Goal: Obtain resource: Obtain resource

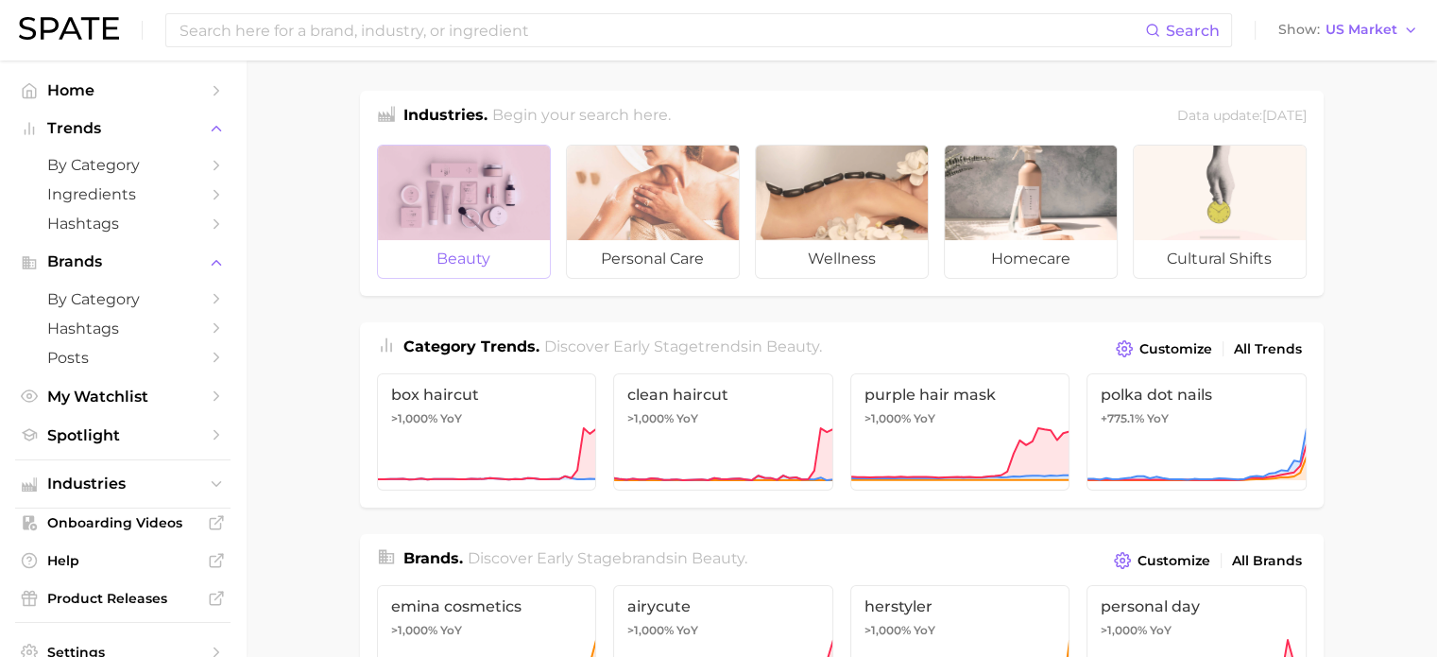
click at [466, 205] on div at bounding box center [464, 192] width 172 height 94
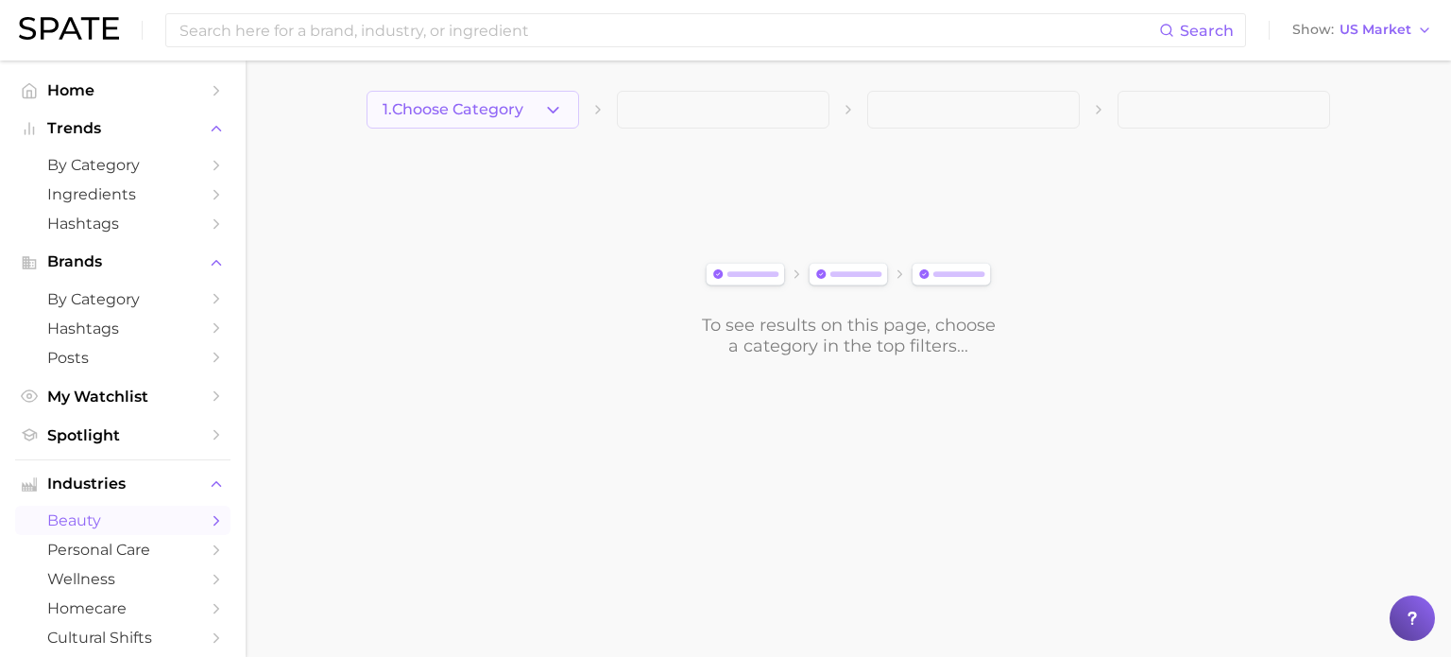
click at [555, 105] on icon "button" at bounding box center [553, 110] width 20 height 20
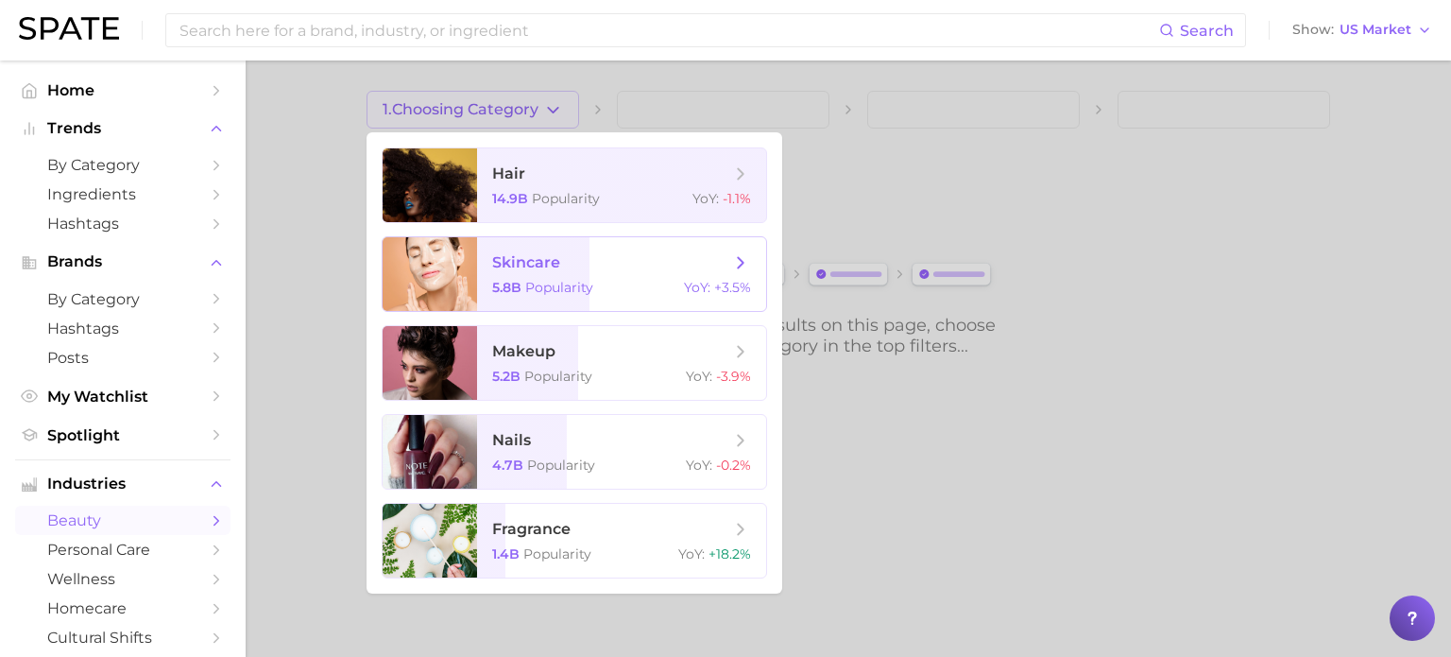
click at [546, 282] on span "Popularity" at bounding box center [559, 287] width 68 height 17
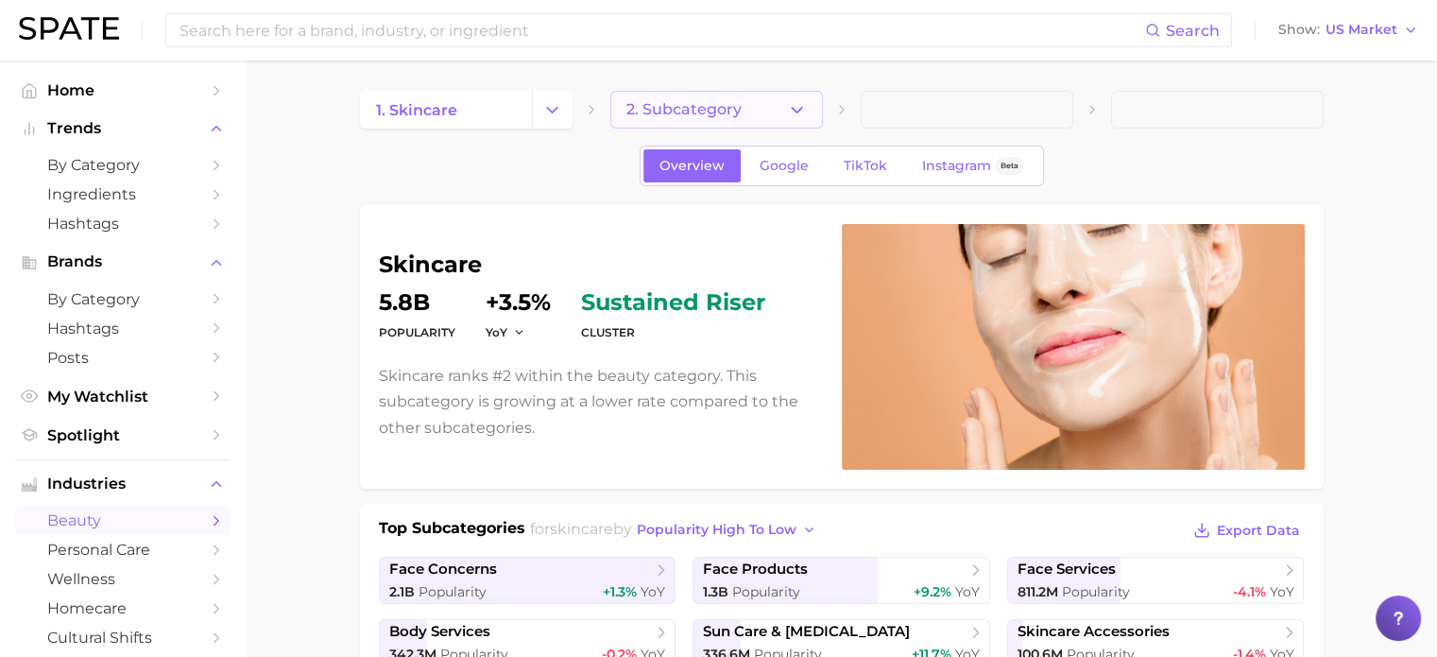
click at [802, 112] on icon "button" at bounding box center [797, 110] width 20 height 20
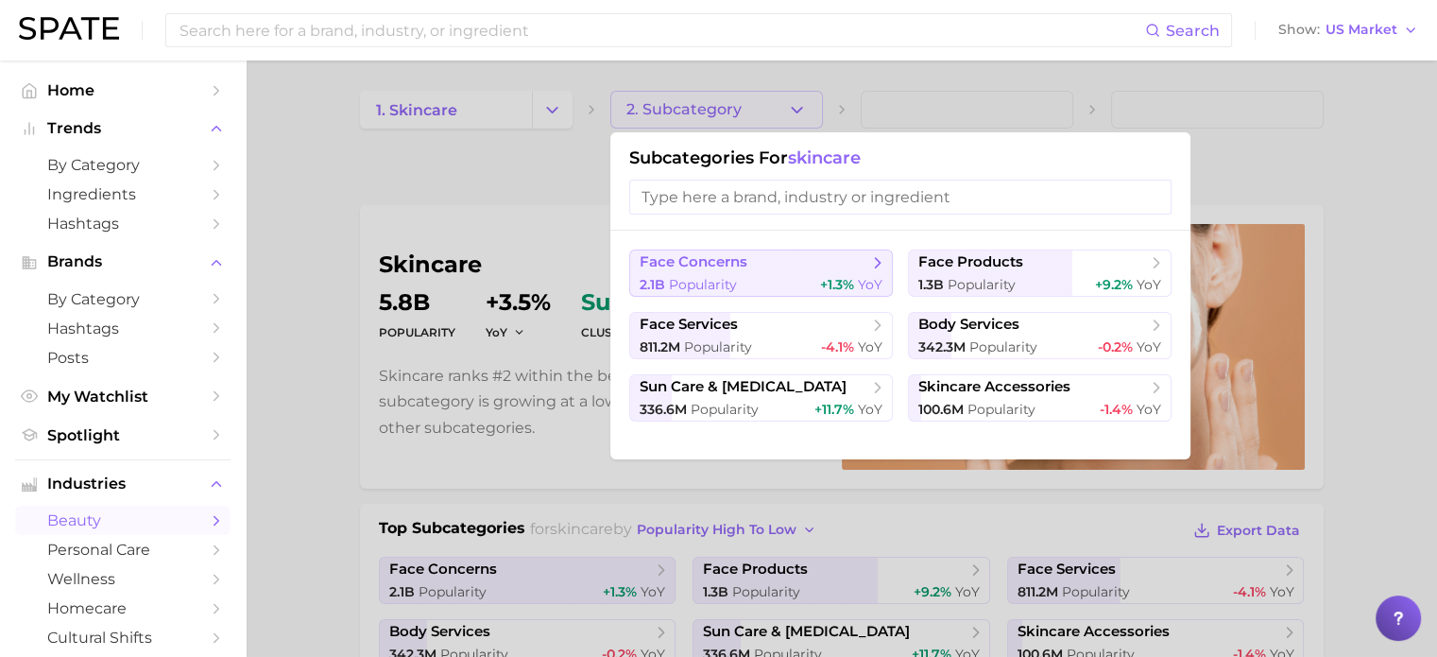
click at [762, 271] on button "face concerns 2.1b Popularity +1.3% YoY" at bounding box center [761, 272] width 264 height 47
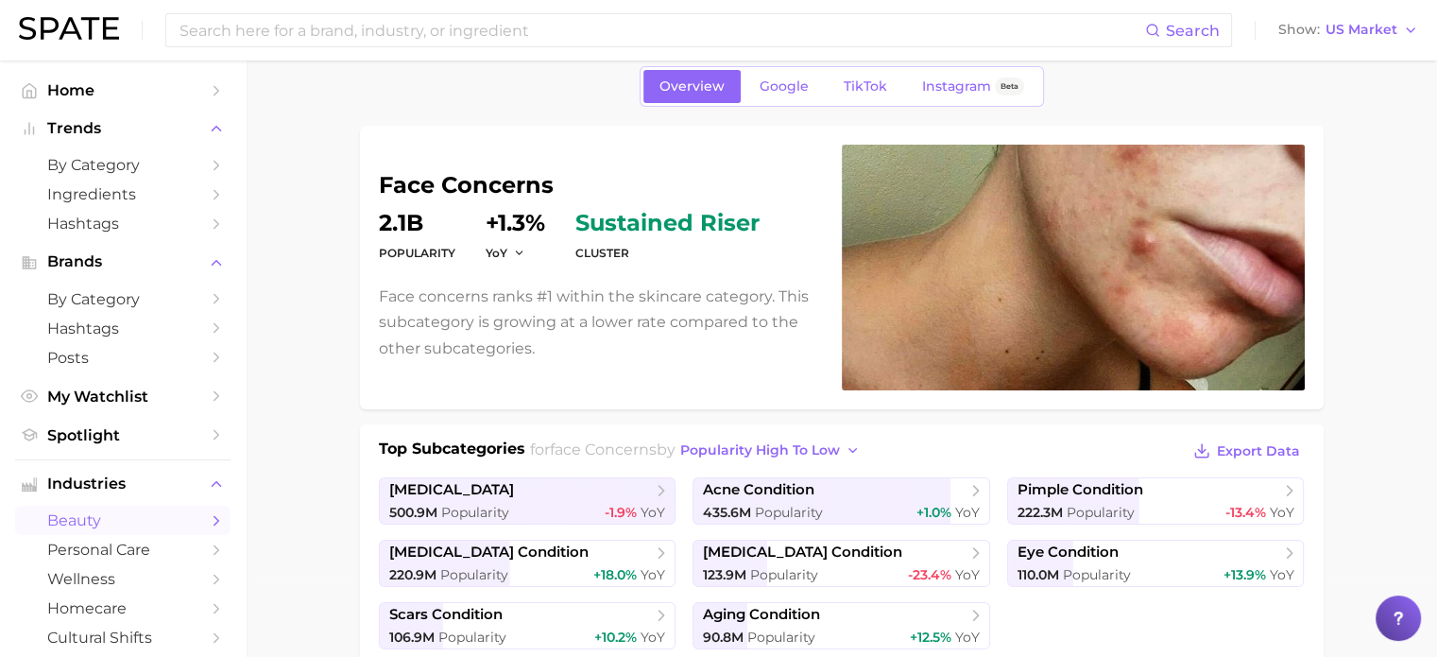
scroll to position [189, 0]
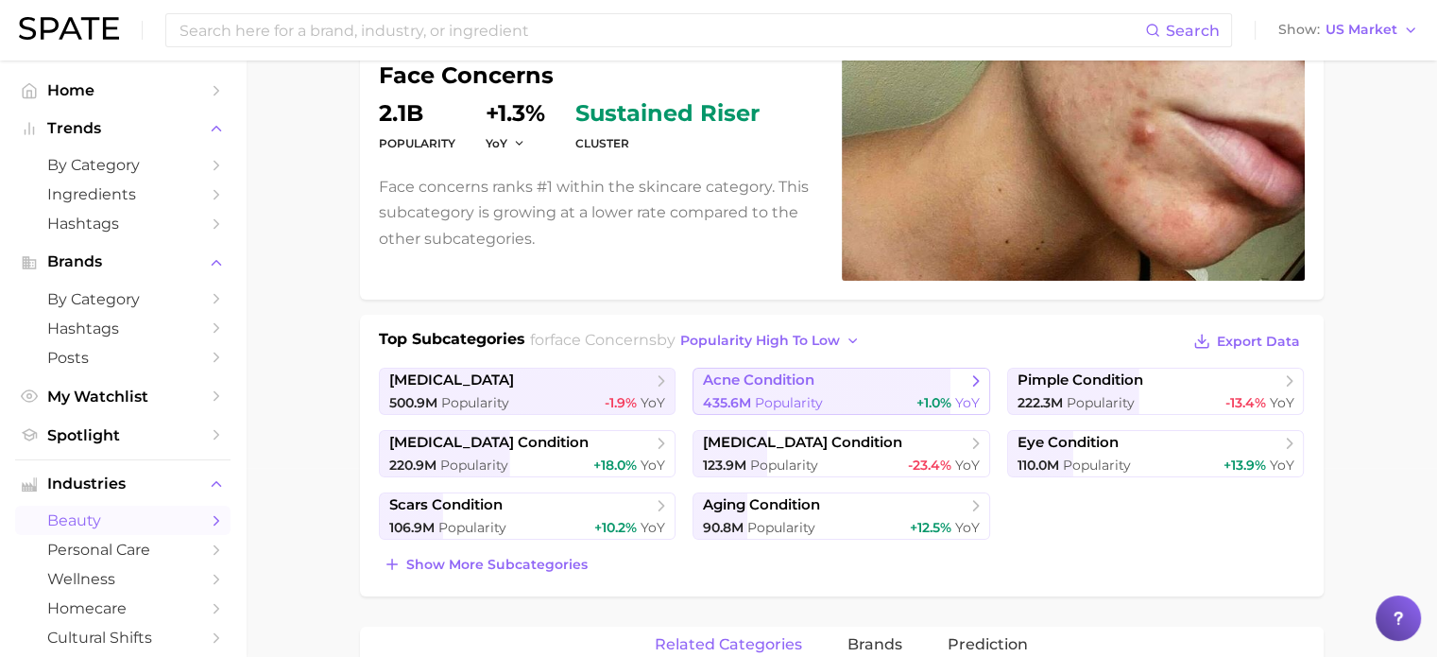
click at [756, 378] on span "acne condition" at bounding box center [758, 380] width 111 height 18
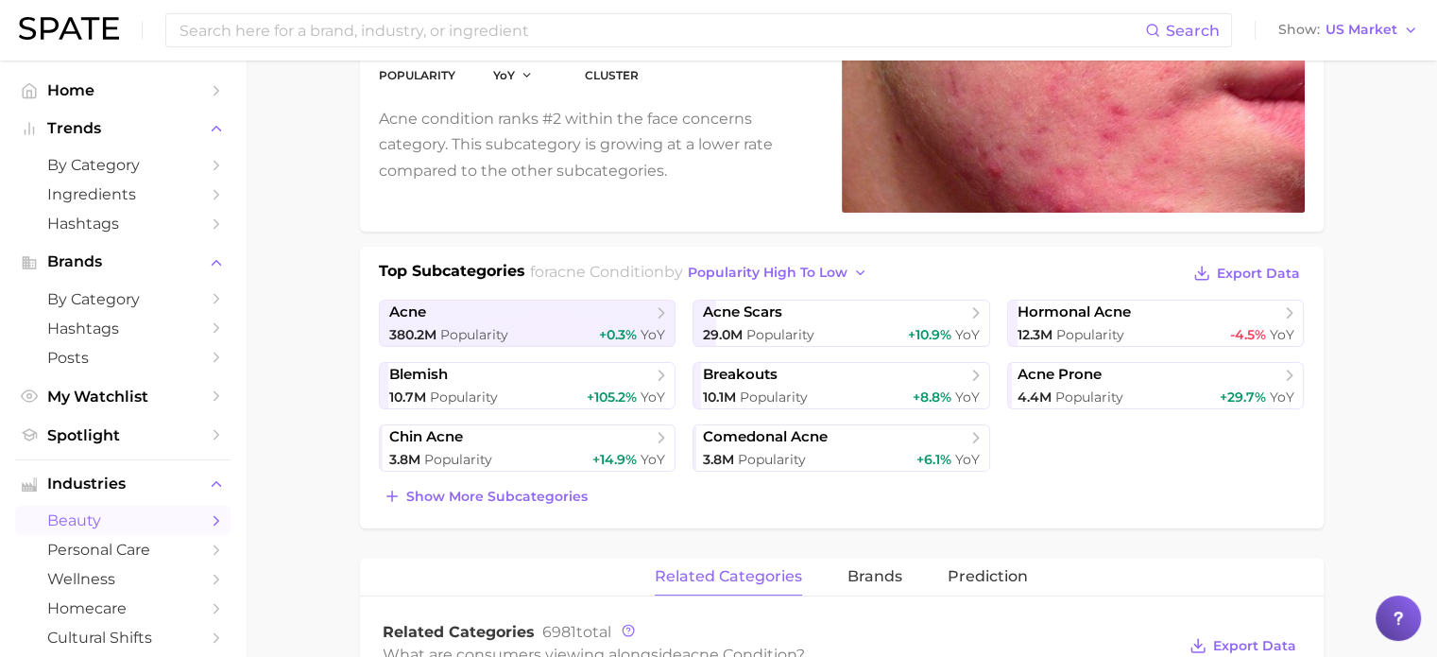
scroll to position [378, 0]
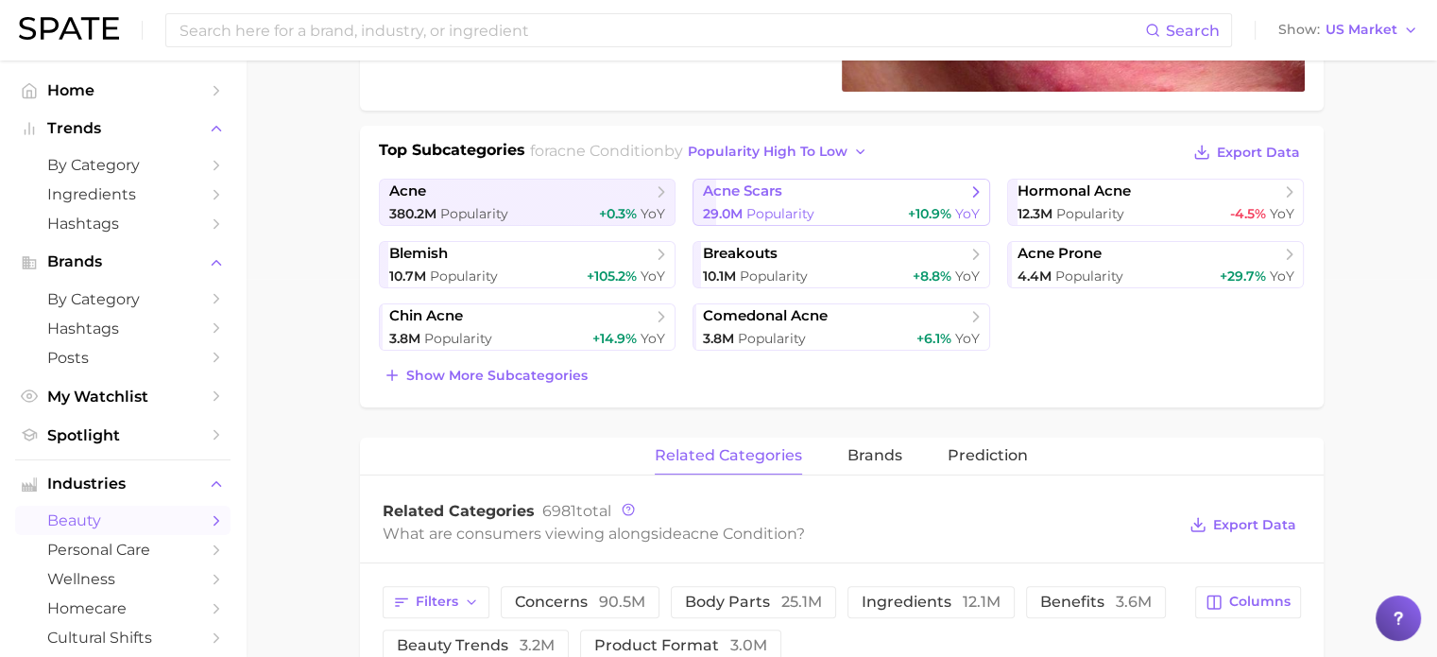
click at [750, 196] on span "acne scars" at bounding box center [742, 191] width 79 height 18
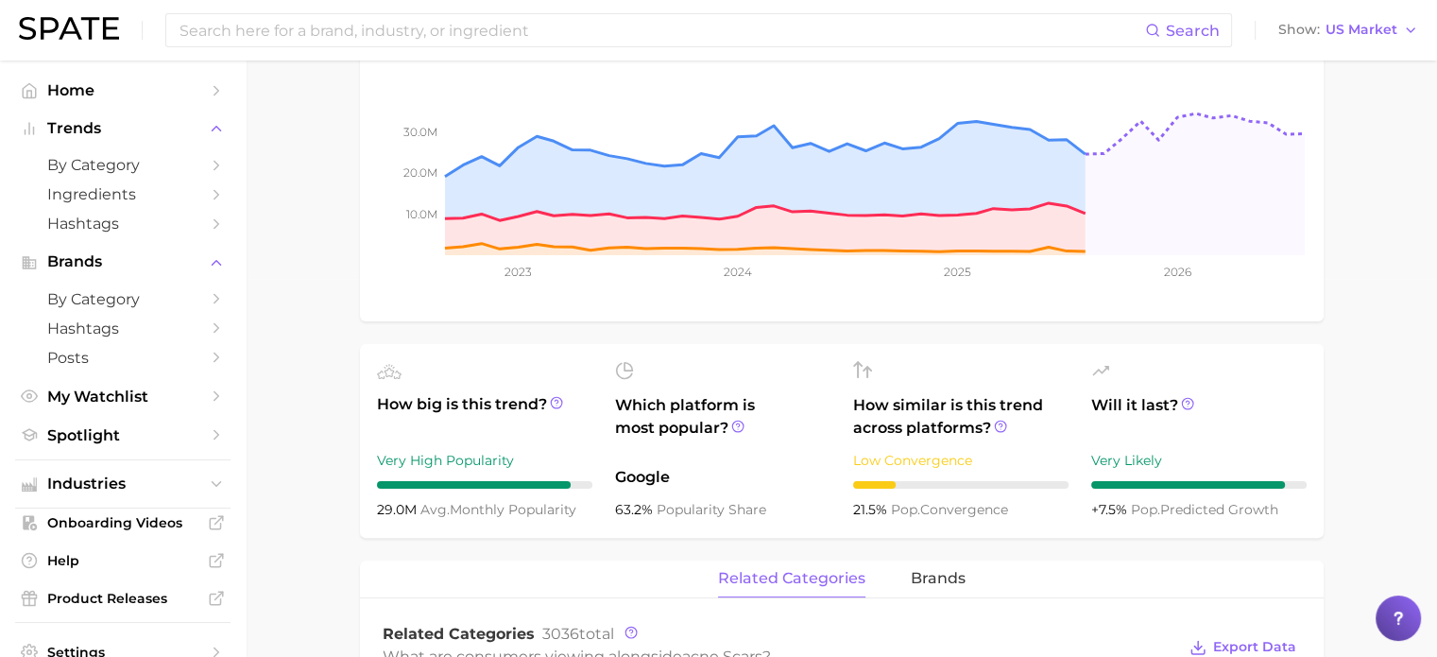
scroll to position [756, 0]
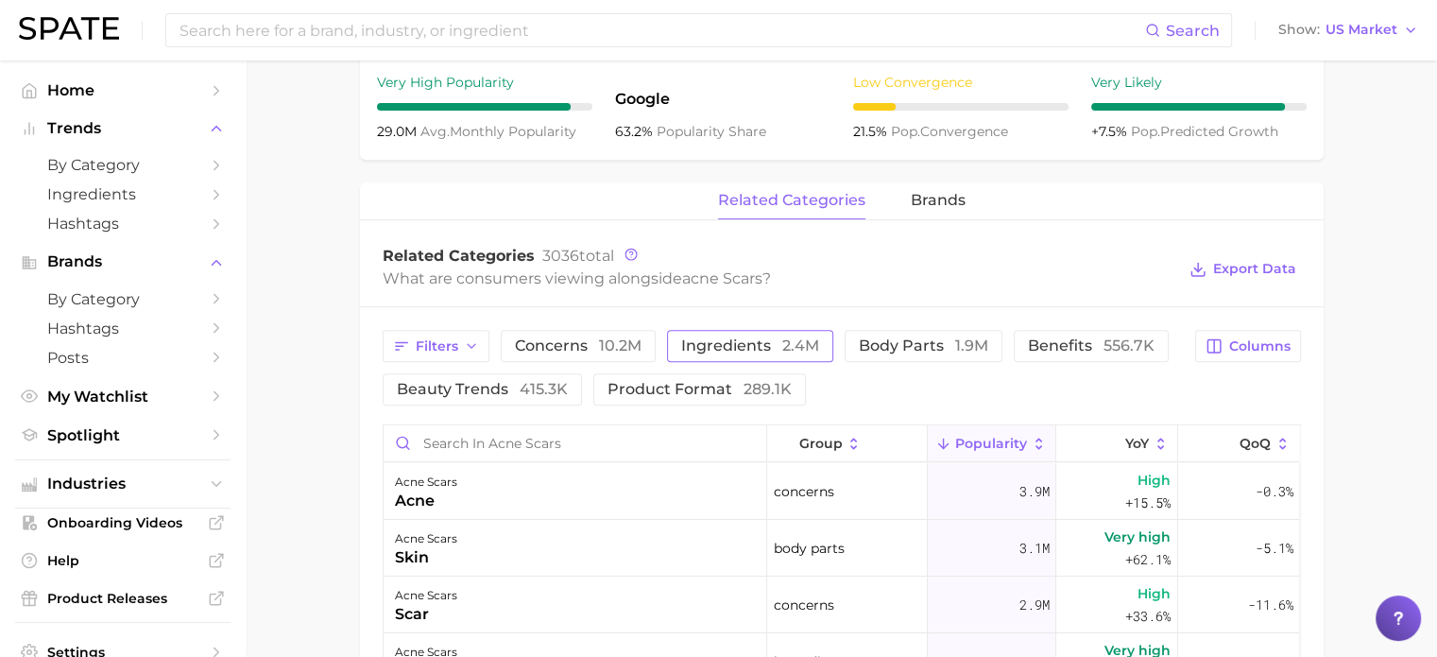
click at [721, 347] on span "ingredients 2.4m" at bounding box center [750, 345] width 138 height 15
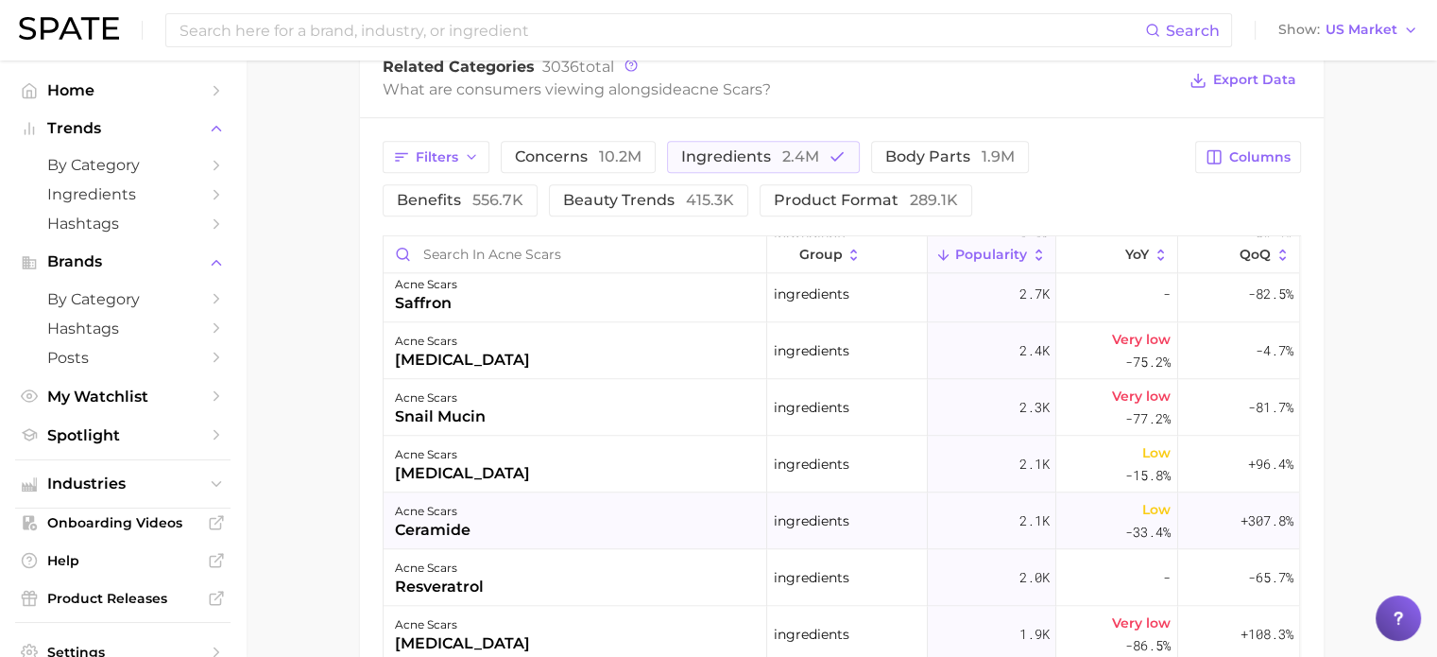
scroll to position [1984, 0]
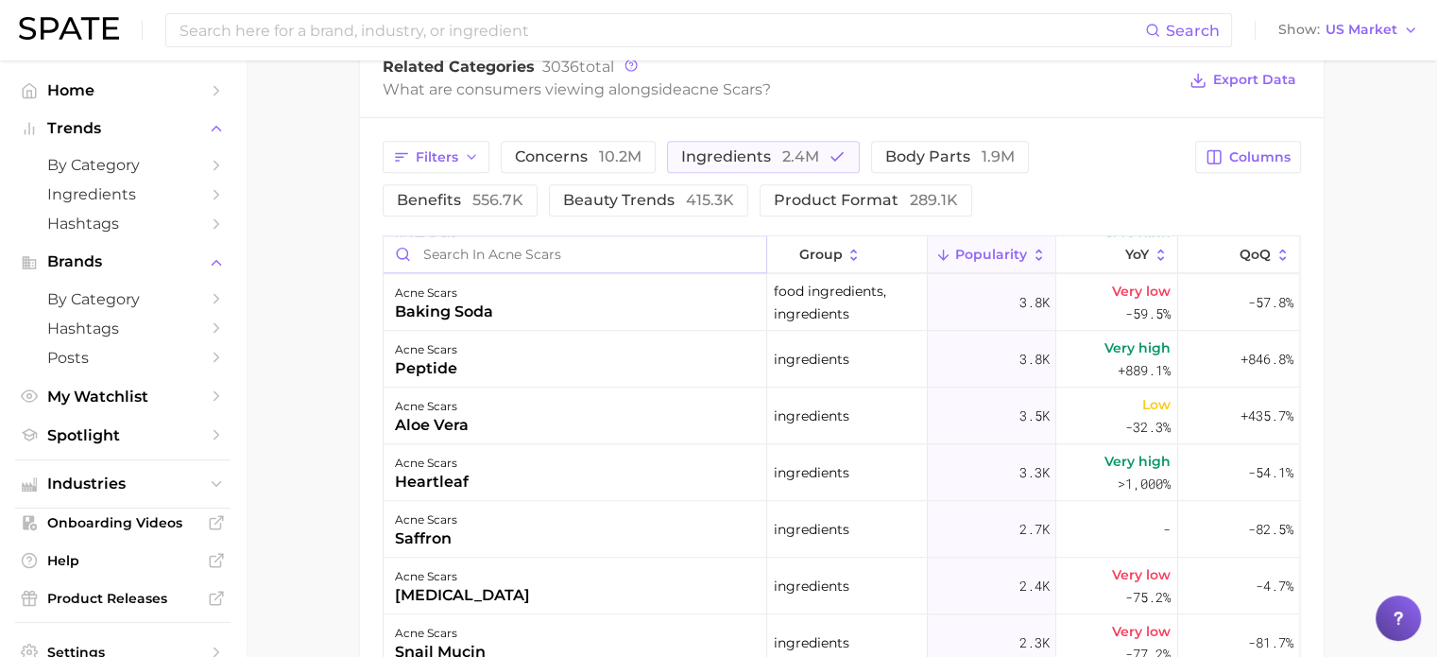
click at [413, 252] on input "Search in acne scars" at bounding box center [575, 254] width 383 height 36
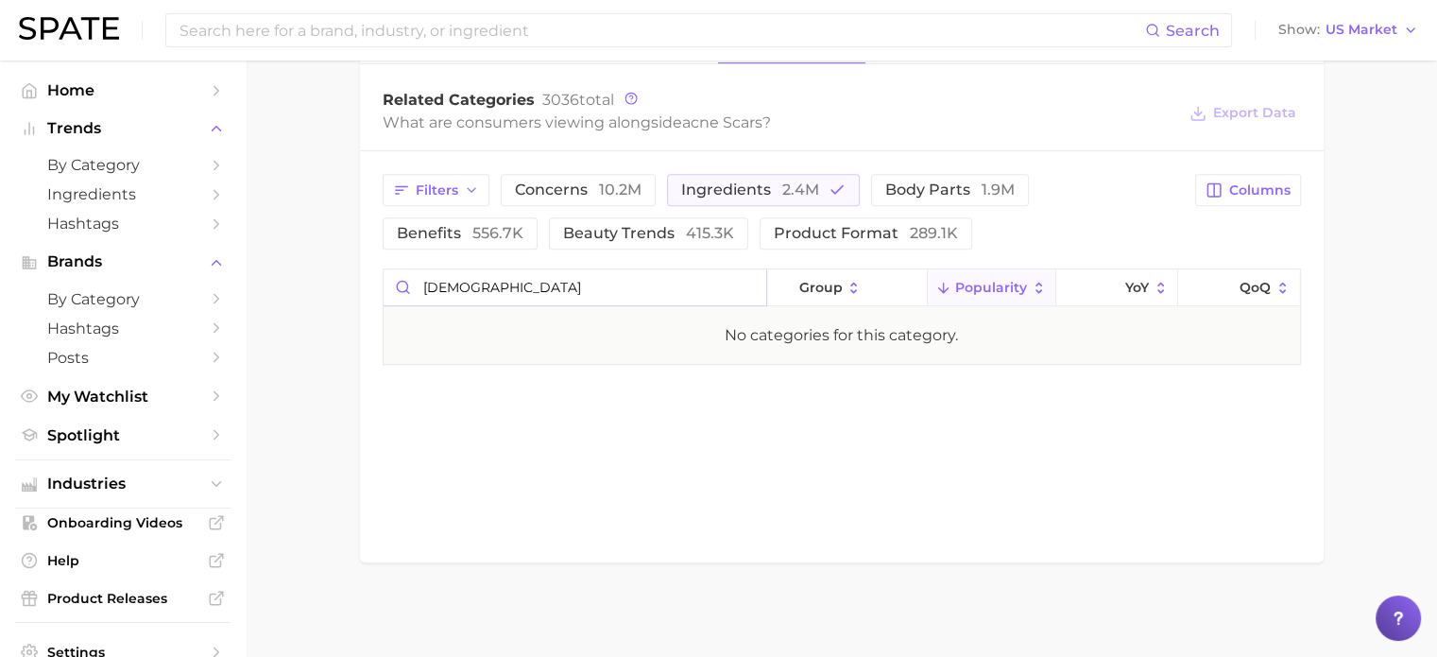
scroll to position [911, 0]
click at [742, 294] on input "[DEMOGRAPHIC_DATA]" at bounding box center [575, 288] width 383 height 36
click at [739, 281] on input "[DEMOGRAPHIC_DATA]" at bounding box center [575, 288] width 383 height 36
type input "d"
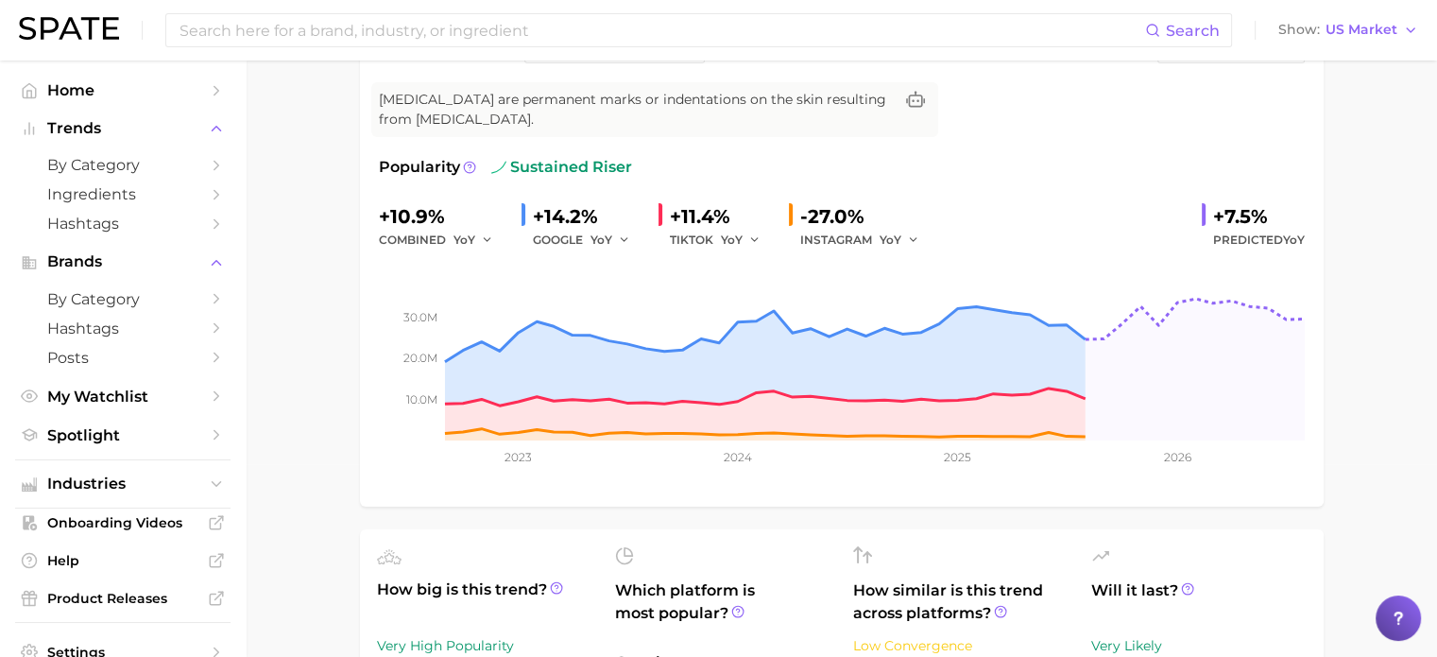
scroll to position [0, 0]
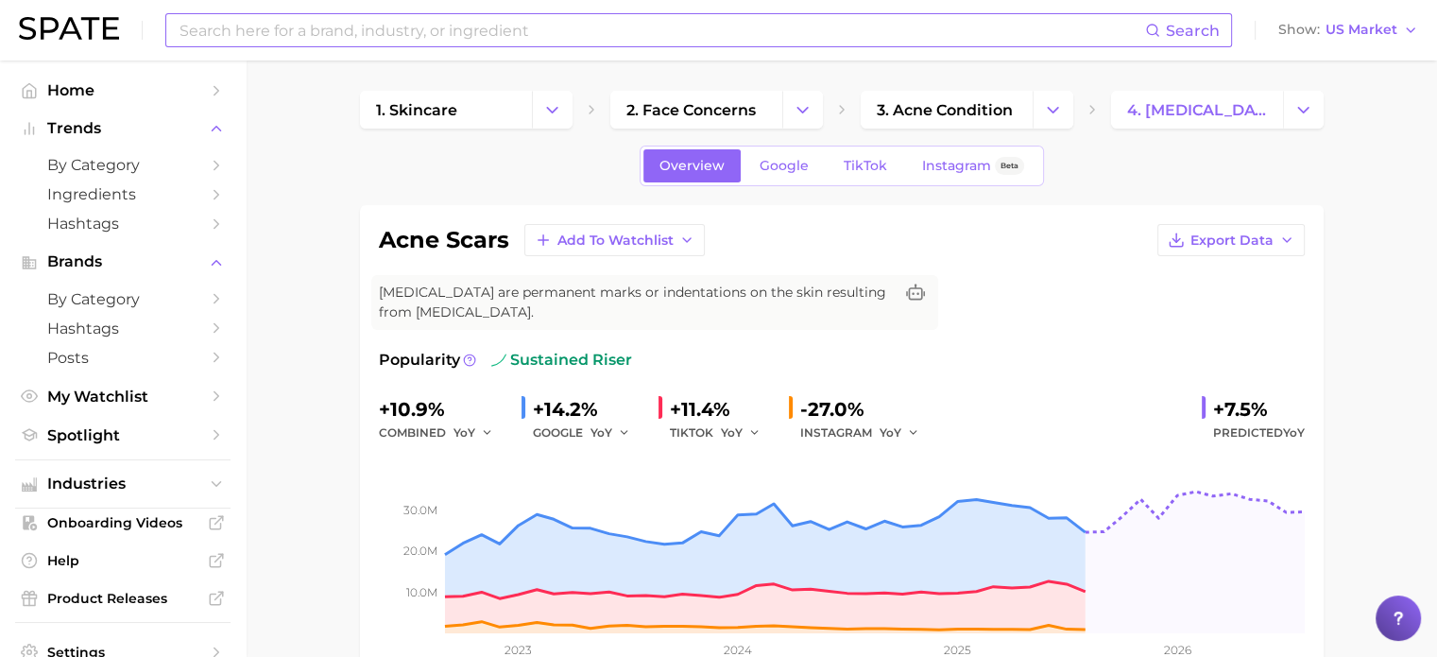
click at [437, 31] on input at bounding box center [661, 30] width 967 height 32
type input "dioic acid"
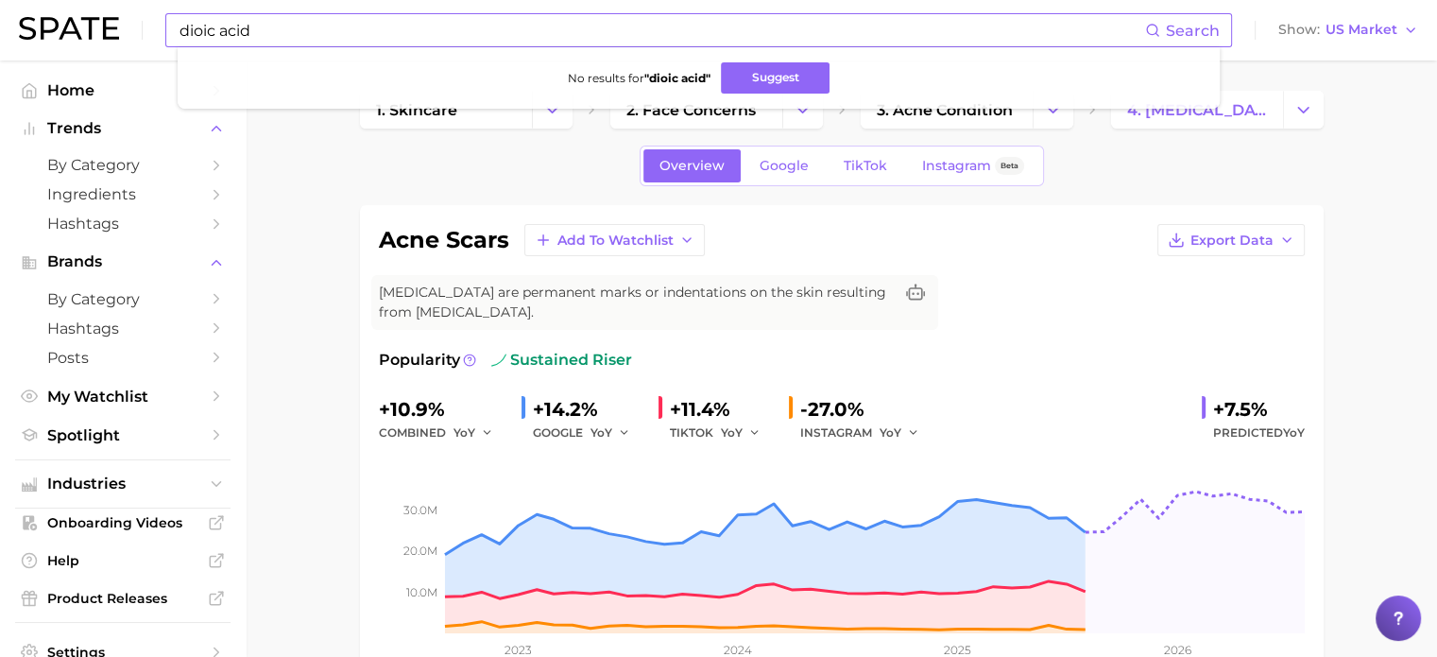
click at [1186, 28] on span "Search" at bounding box center [1193, 31] width 54 height 18
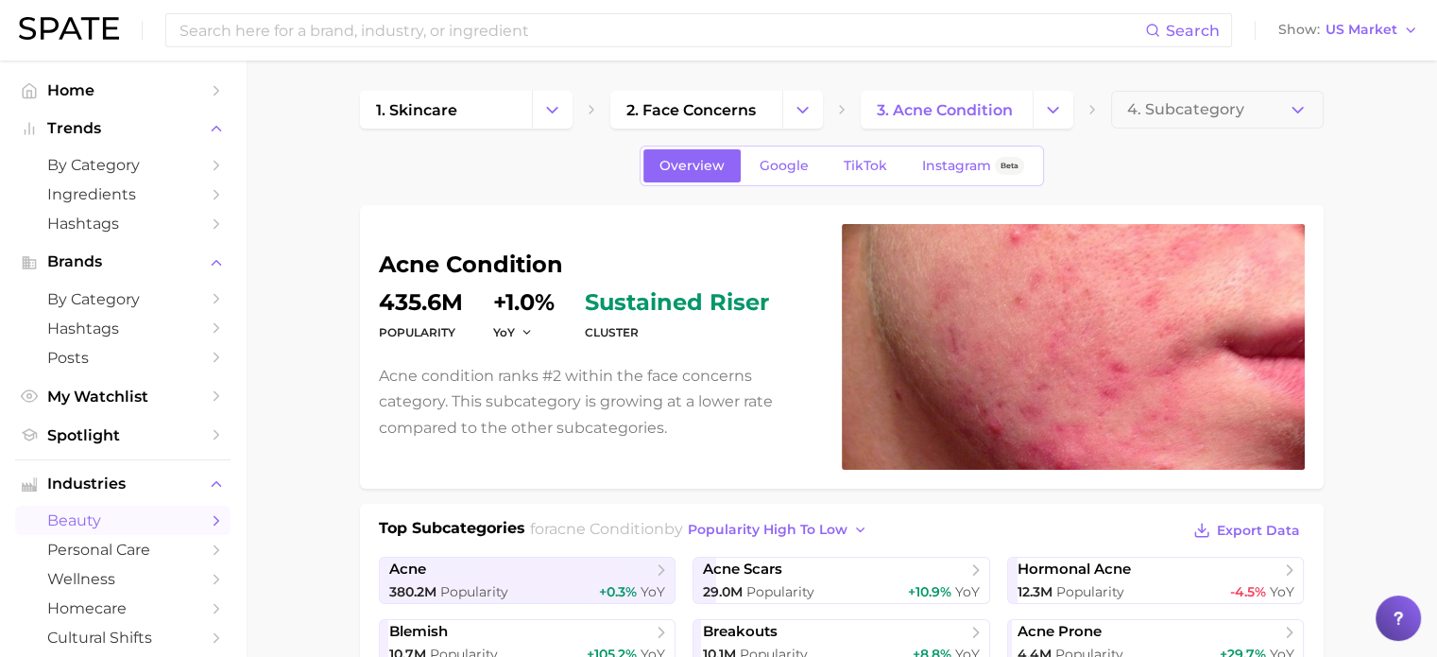
scroll to position [378, 0]
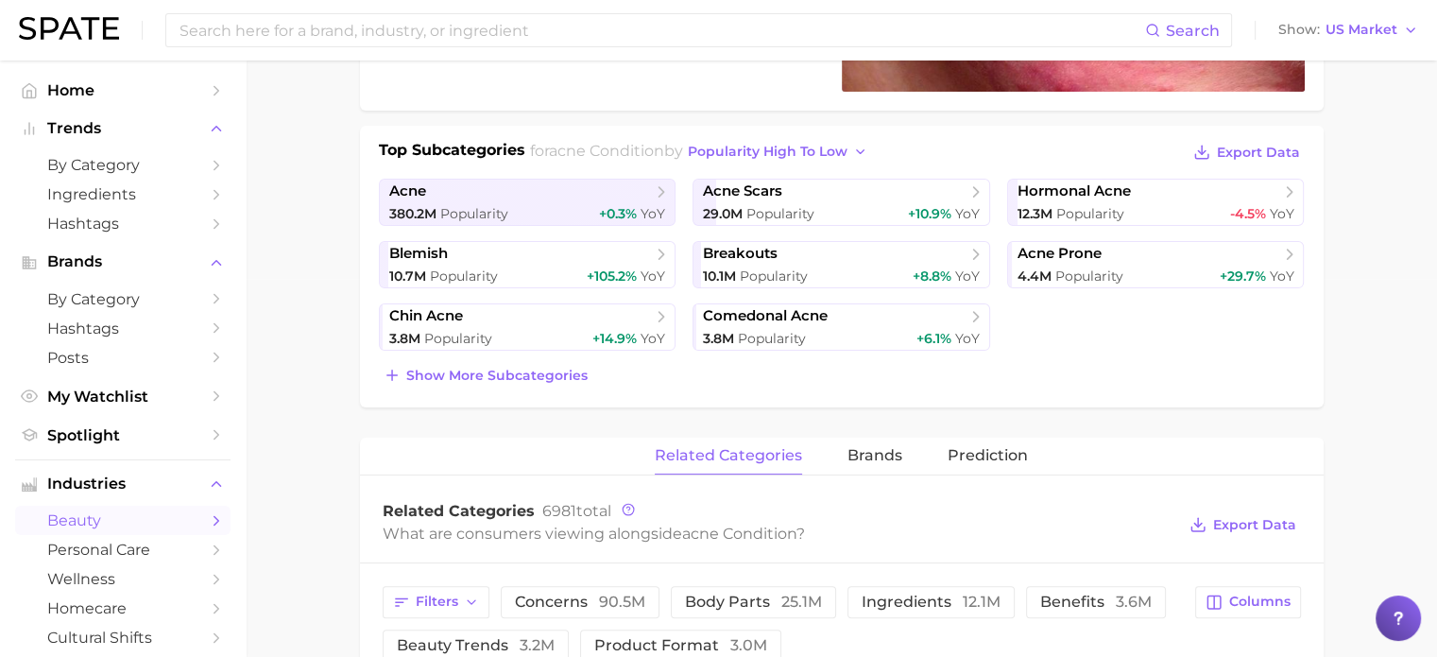
click at [459, 175] on div "Top Subcategories for acne condition by popularity high to low Export Data acne…" at bounding box center [842, 263] width 926 height 249
click at [450, 188] on span "acne" at bounding box center [520, 191] width 263 height 19
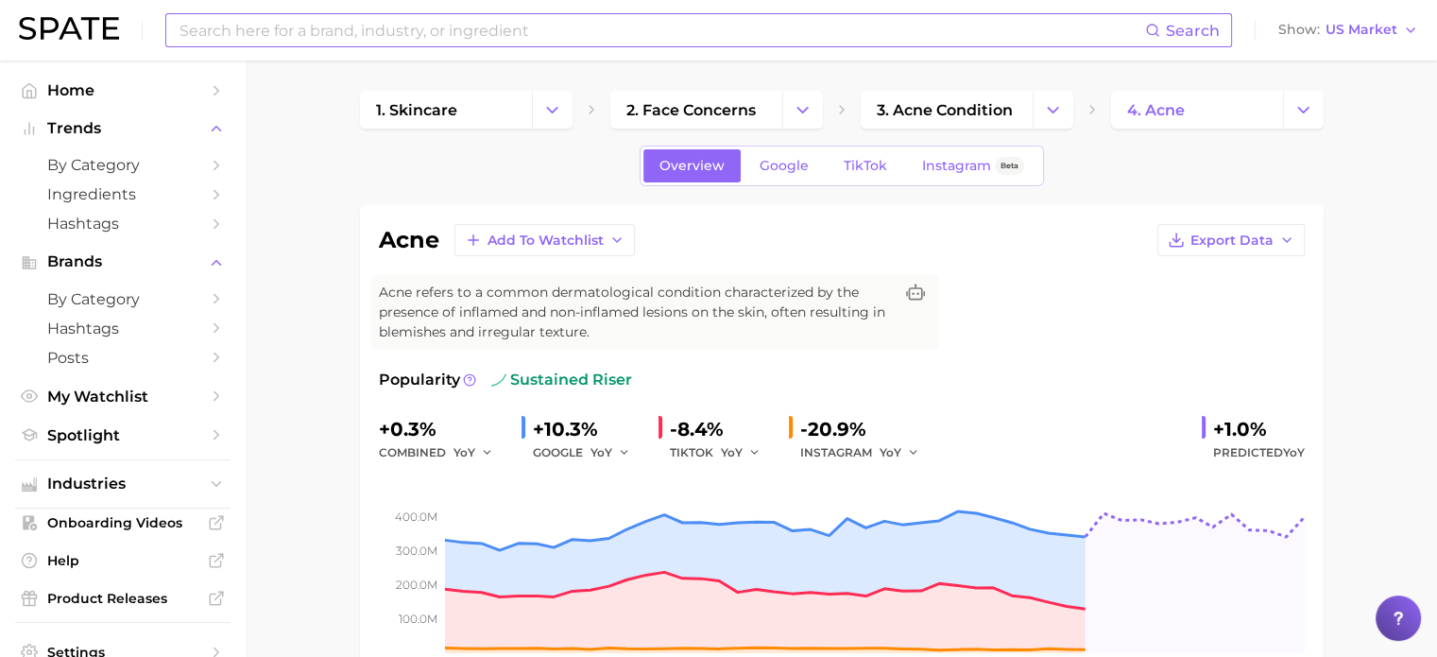
click at [489, 33] on input at bounding box center [661, 30] width 967 height 32
type input "dioic acid"
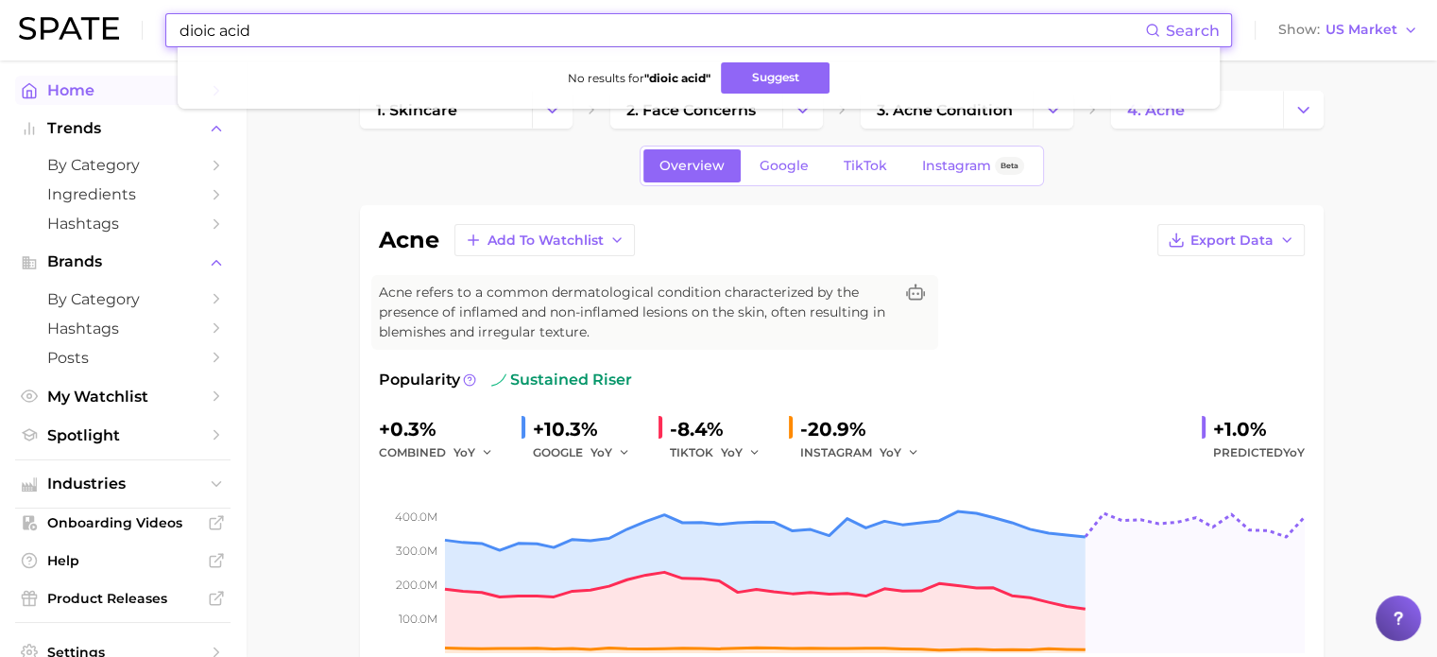
click at [52, 94] on span "Home" at bounding box center [122, 90] width 151 height 18
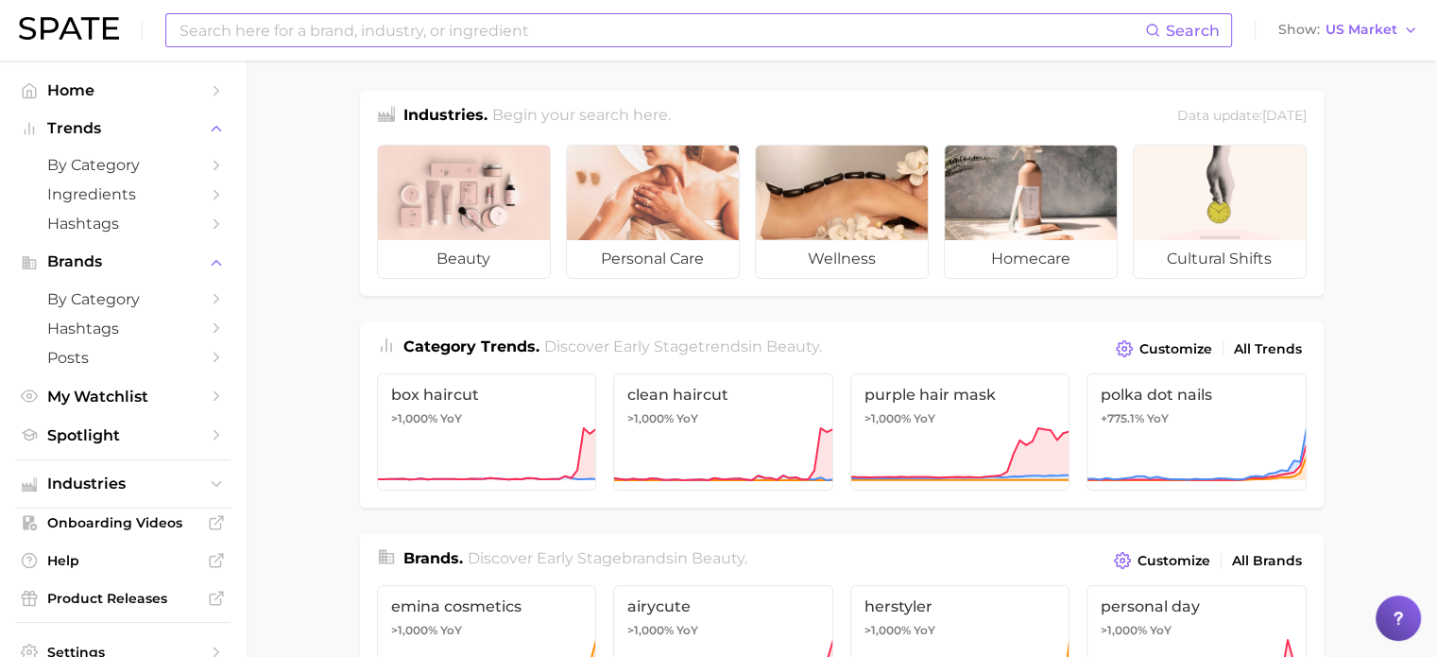
click at [240, 21] on input at bounding box center [661, 30] width 967 height 32
type input "dioic acid"
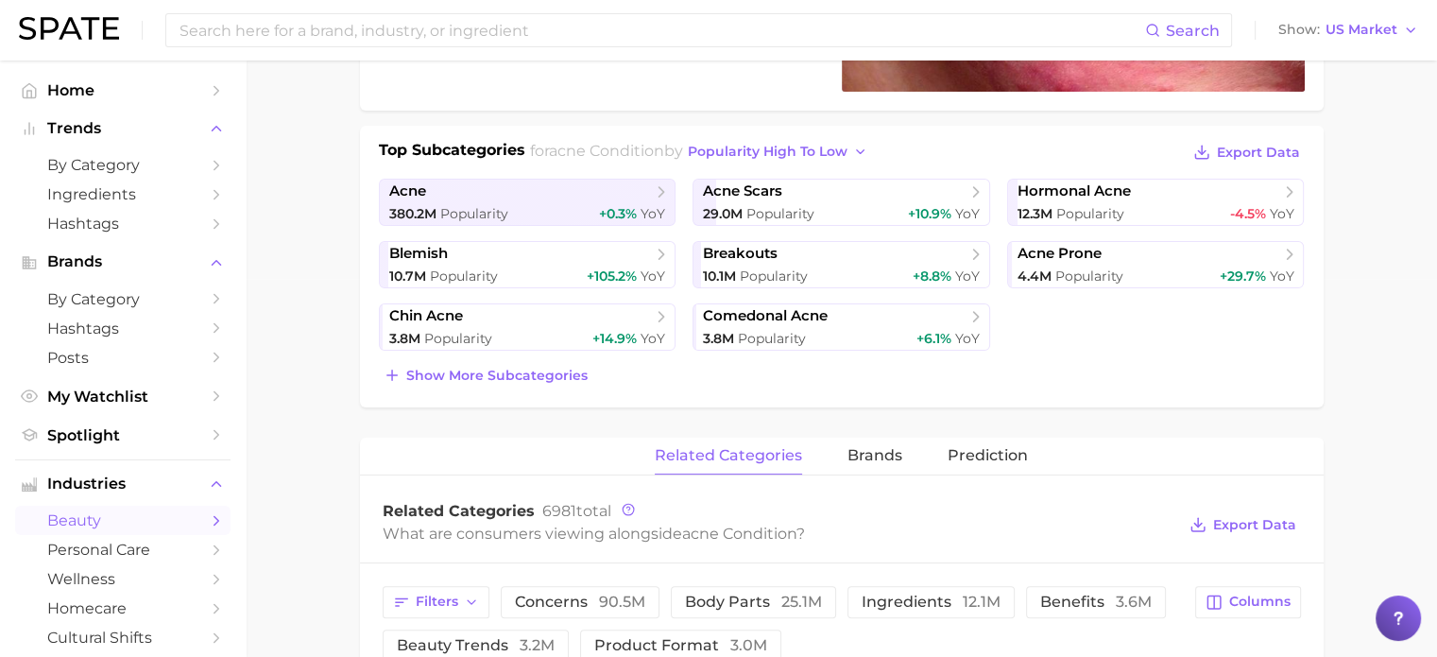
scroll to position [189, 0]
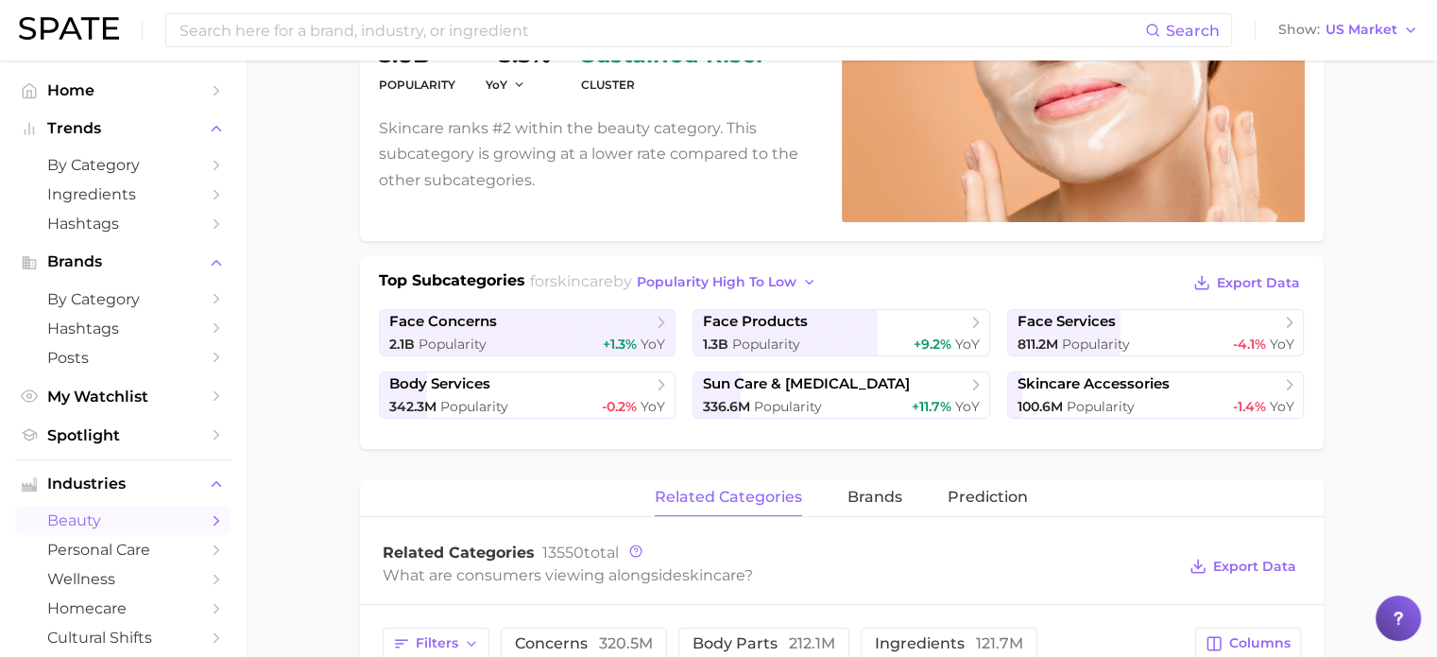
scroll to position [378, 0]
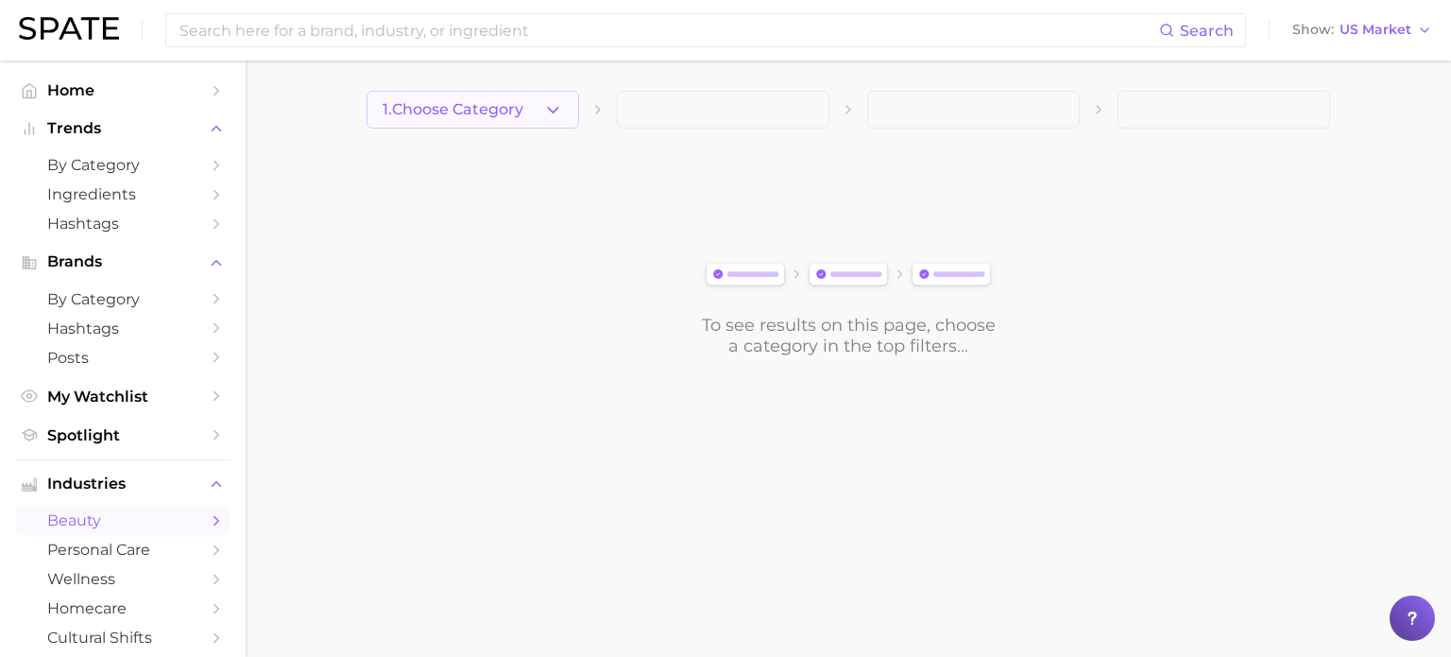
click at [555, 105] on icon "button" at bounding box center [553, 110] width 20 height 20
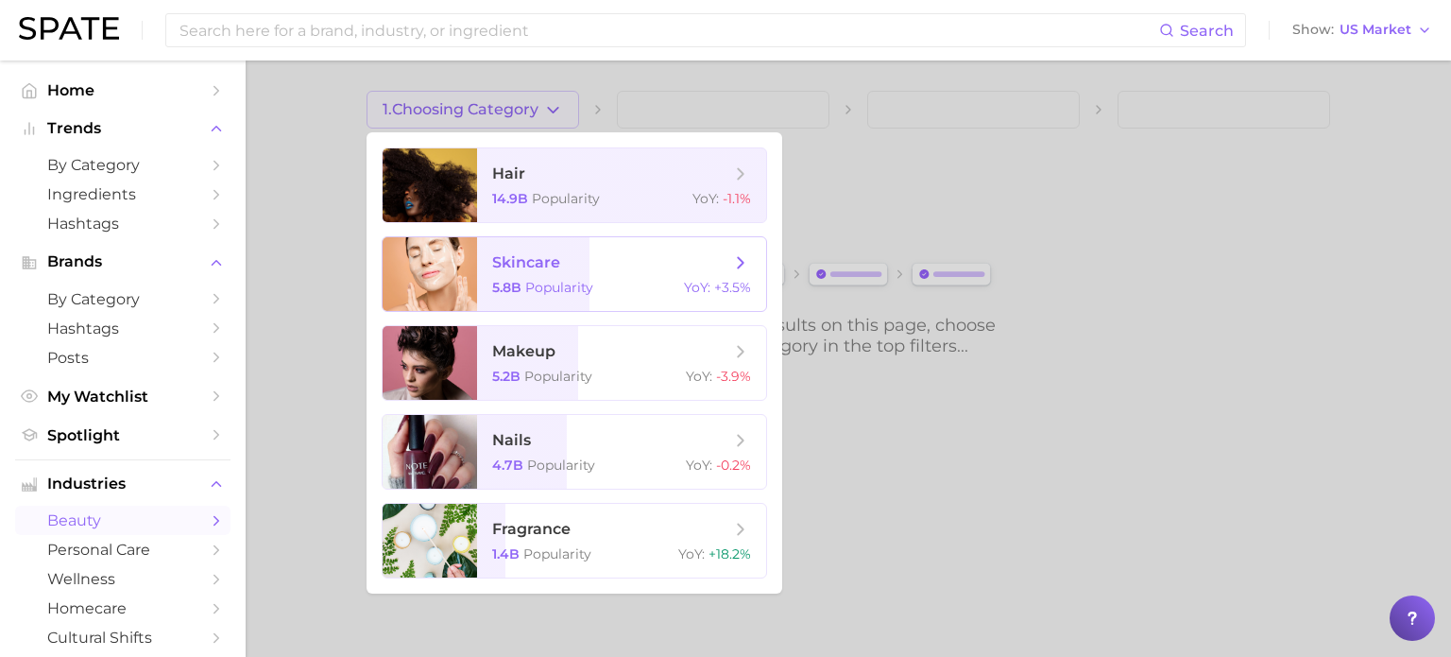
click at [507, 275] on span "skincare 5.8b Popularity YoY : +3.5%" at bounding box center [621, 274] width 289 height 74
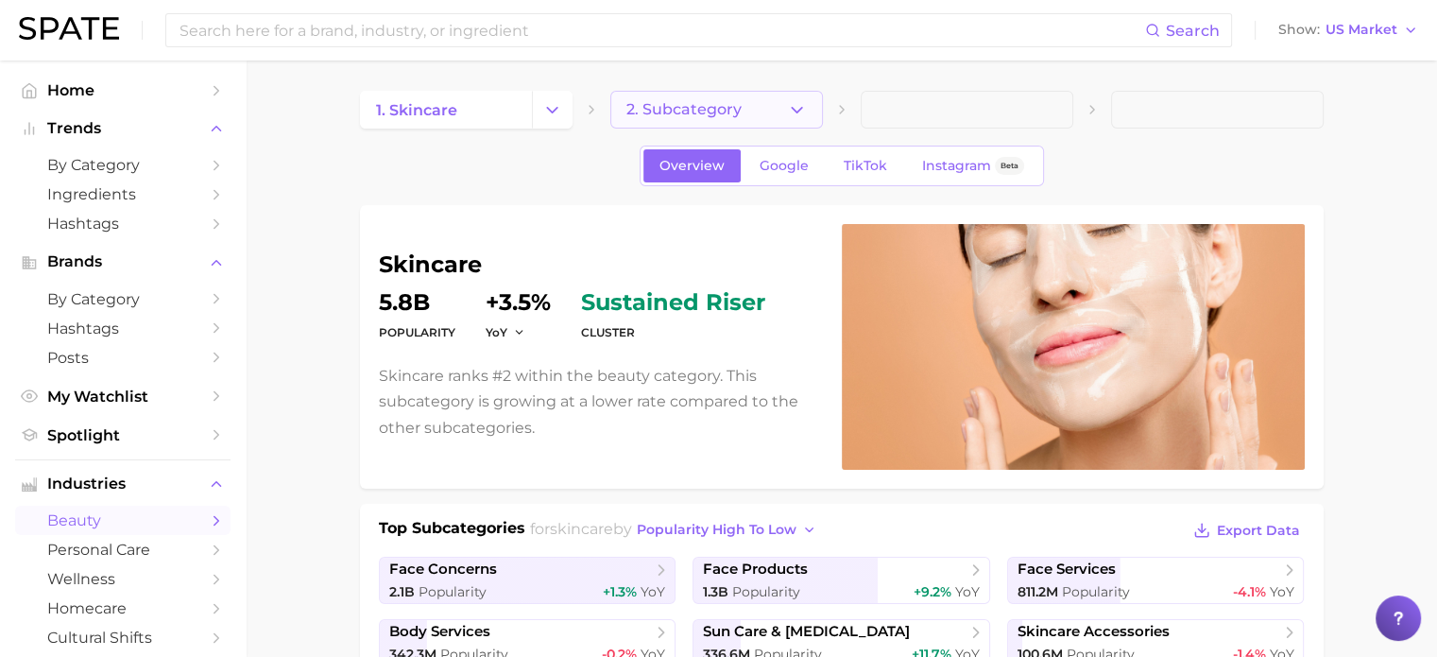
click at [800, 116] on icon "button" at bounding box center [797, 110] width 20 height 20
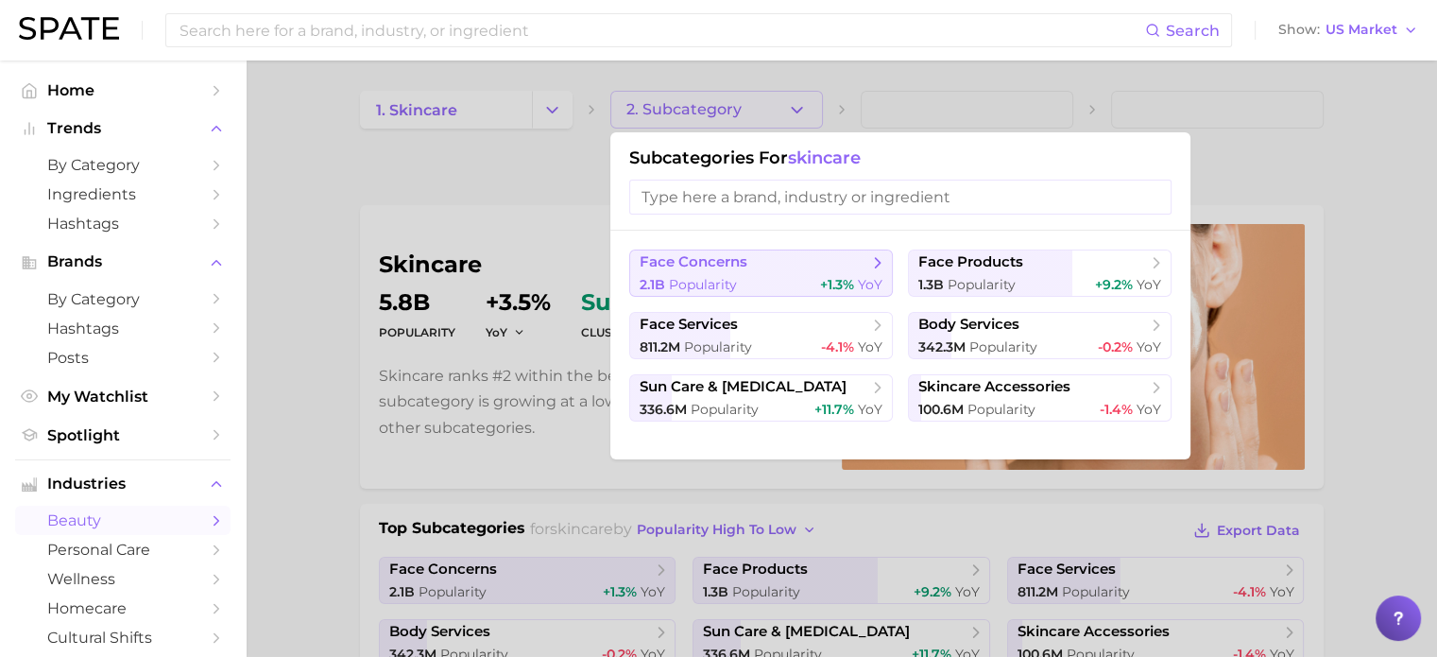
click at [687, 271] on button "face concerns 2.1b Popularity +1.3% YoY" at bounding box center [761, 272] width 264 height 47
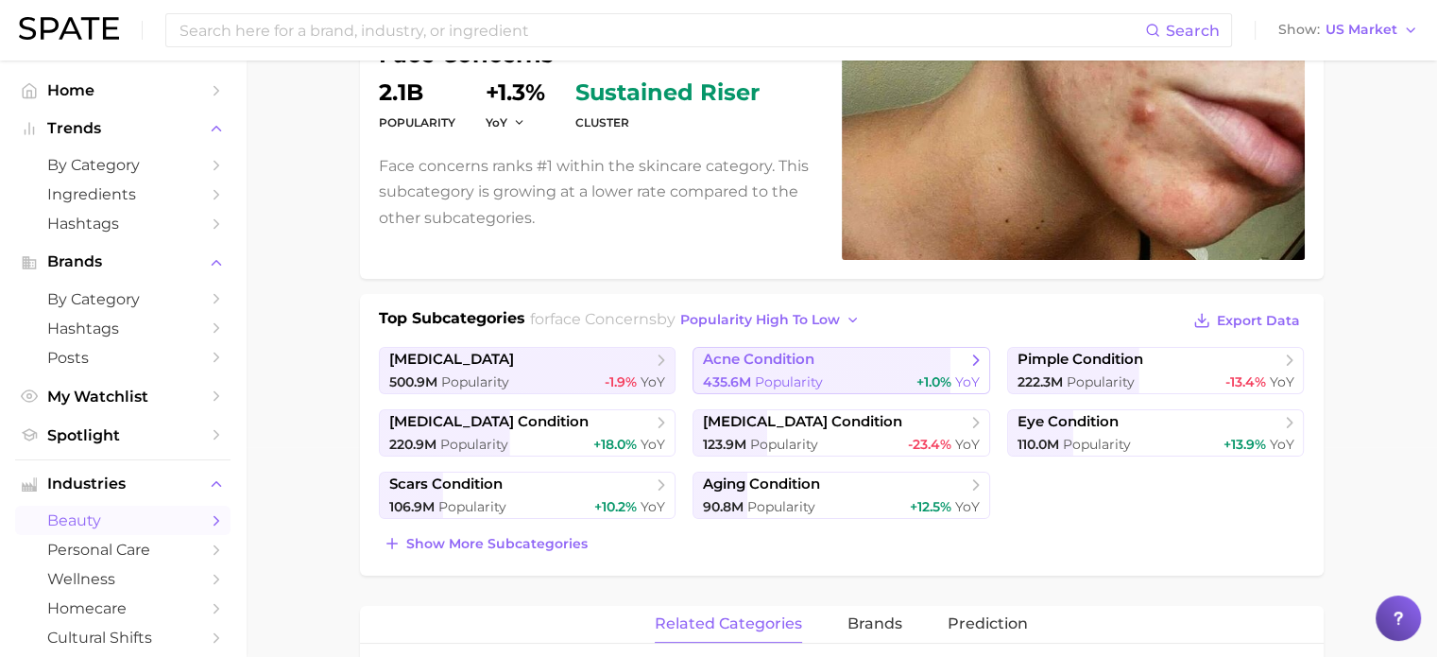
scroll to position [94, 0]
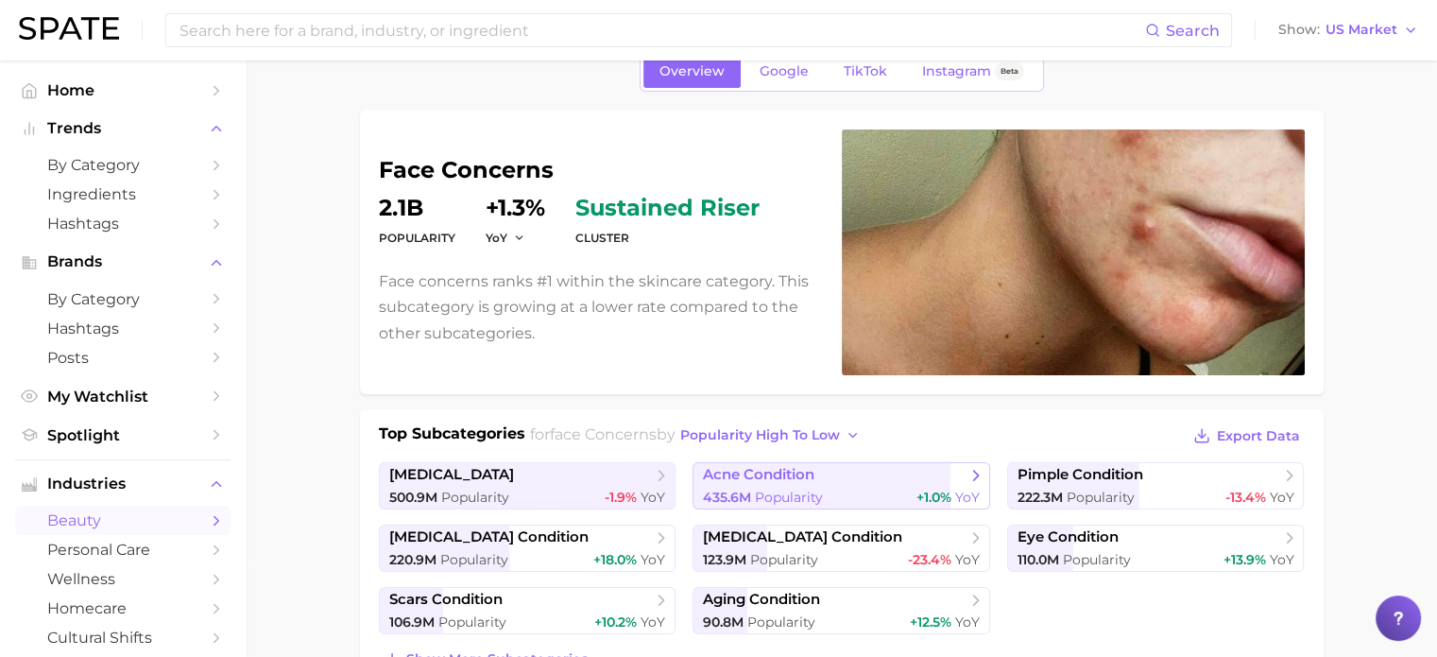
click at [782, 480] on span "acne condition" at bounding box center [758, 475] width 111 height 18
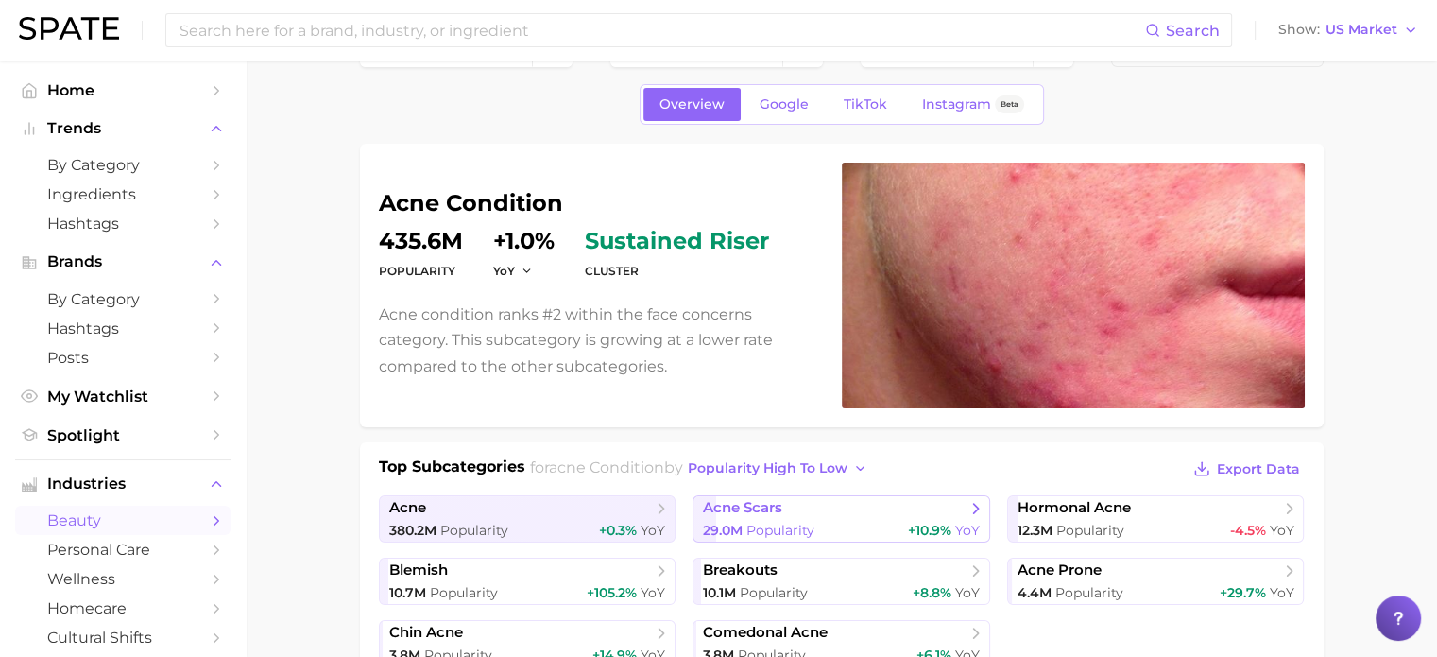
scroll to position [94, 0]
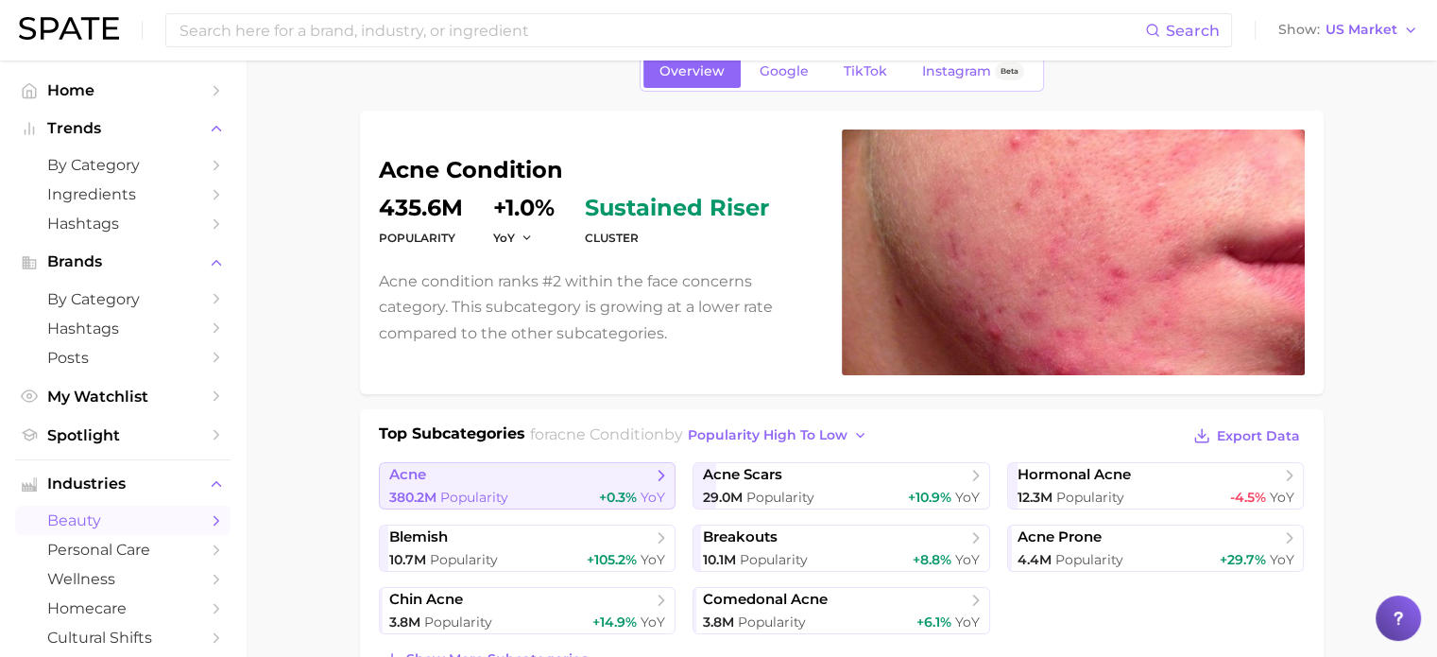
click at [428, 482] on span "acne" at bounding box center [520, 475] width 263 height 19
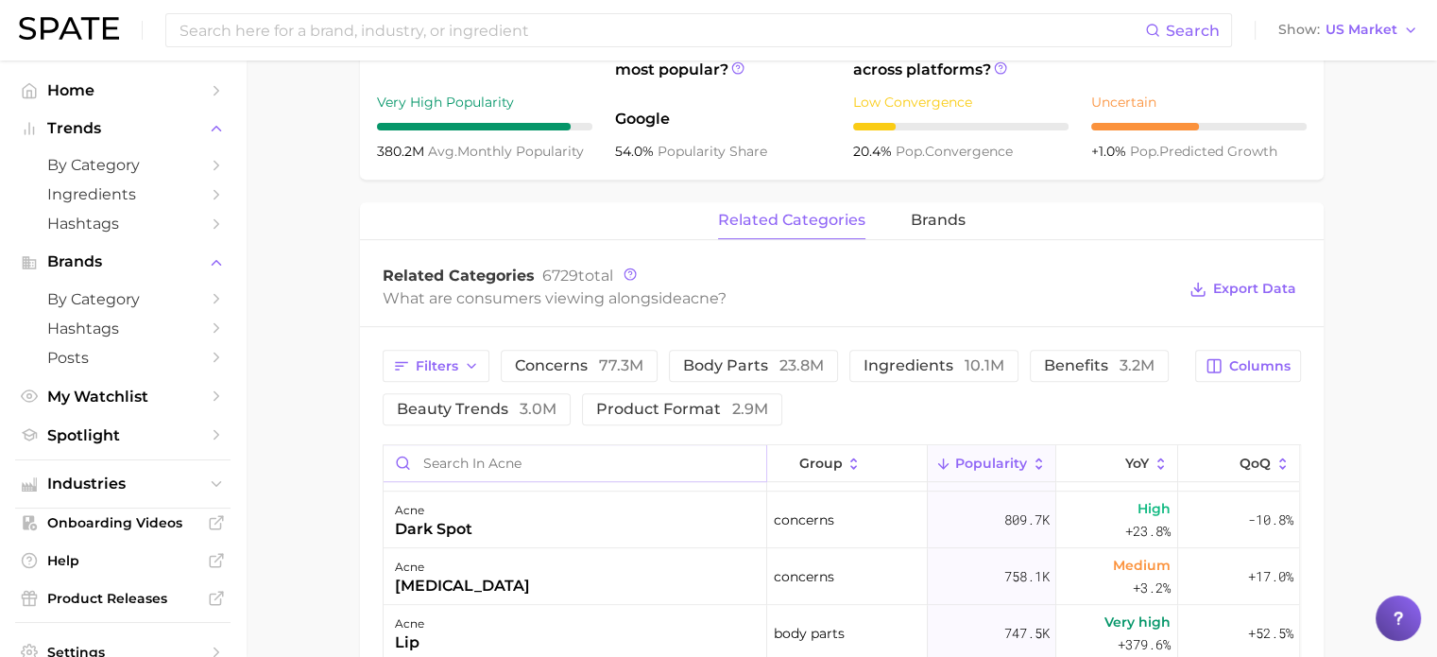
scroll to position [1700, 0]
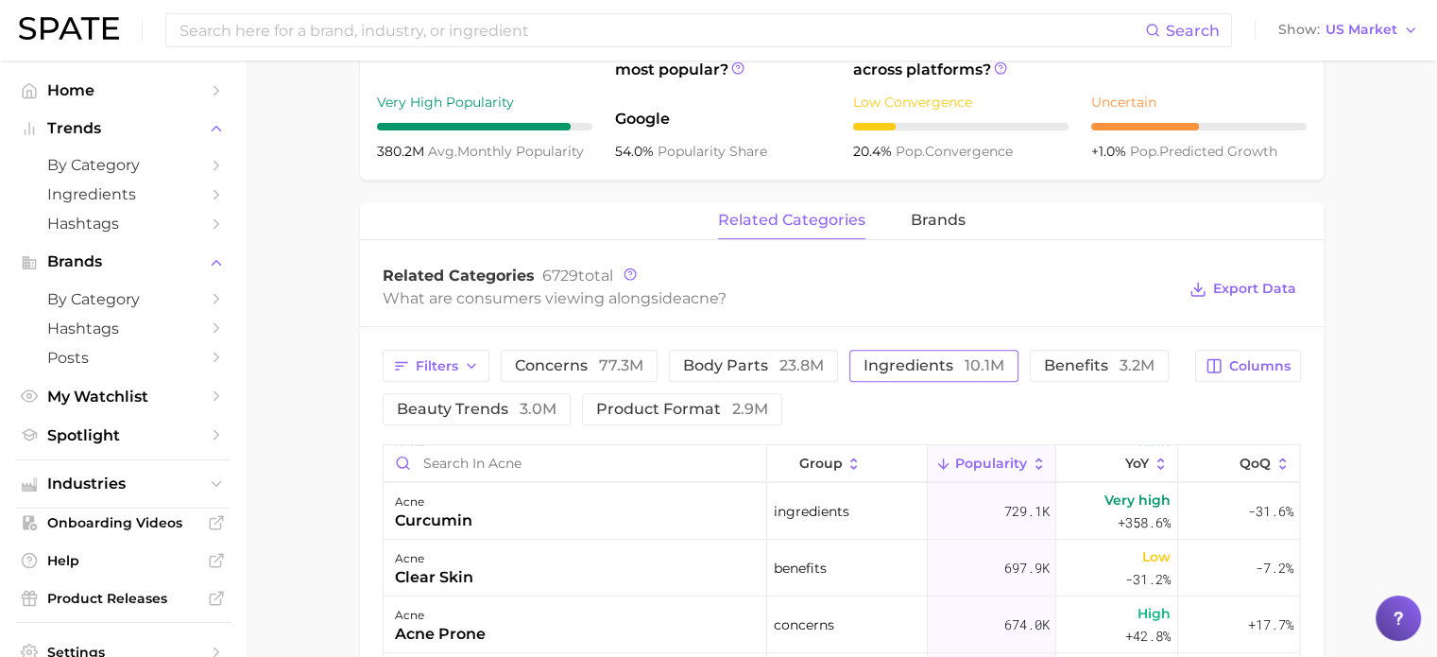
click at [901, 366] on span "ingredients 10.1m" at bounding box center [933, 365] width 141 height 15
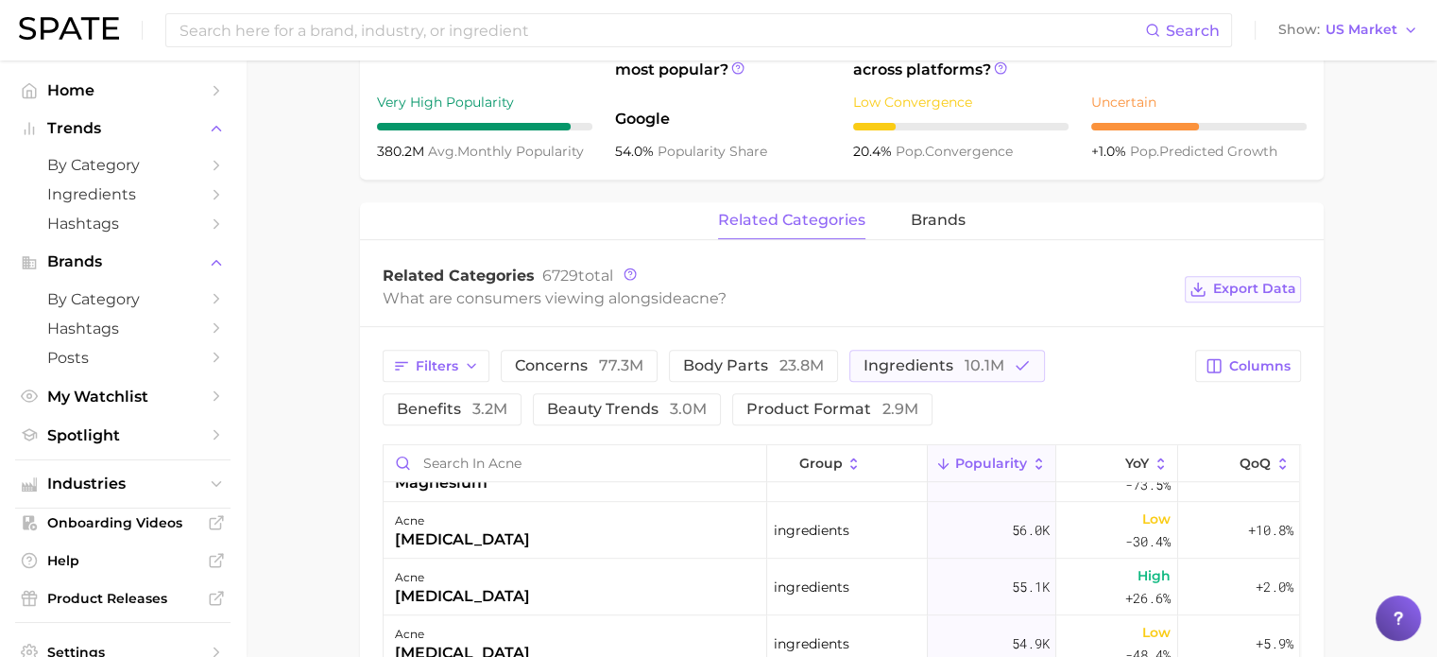
click at [1248, 286] on span "Export Data" at bounding box center [1254, 289] width 83 height 16
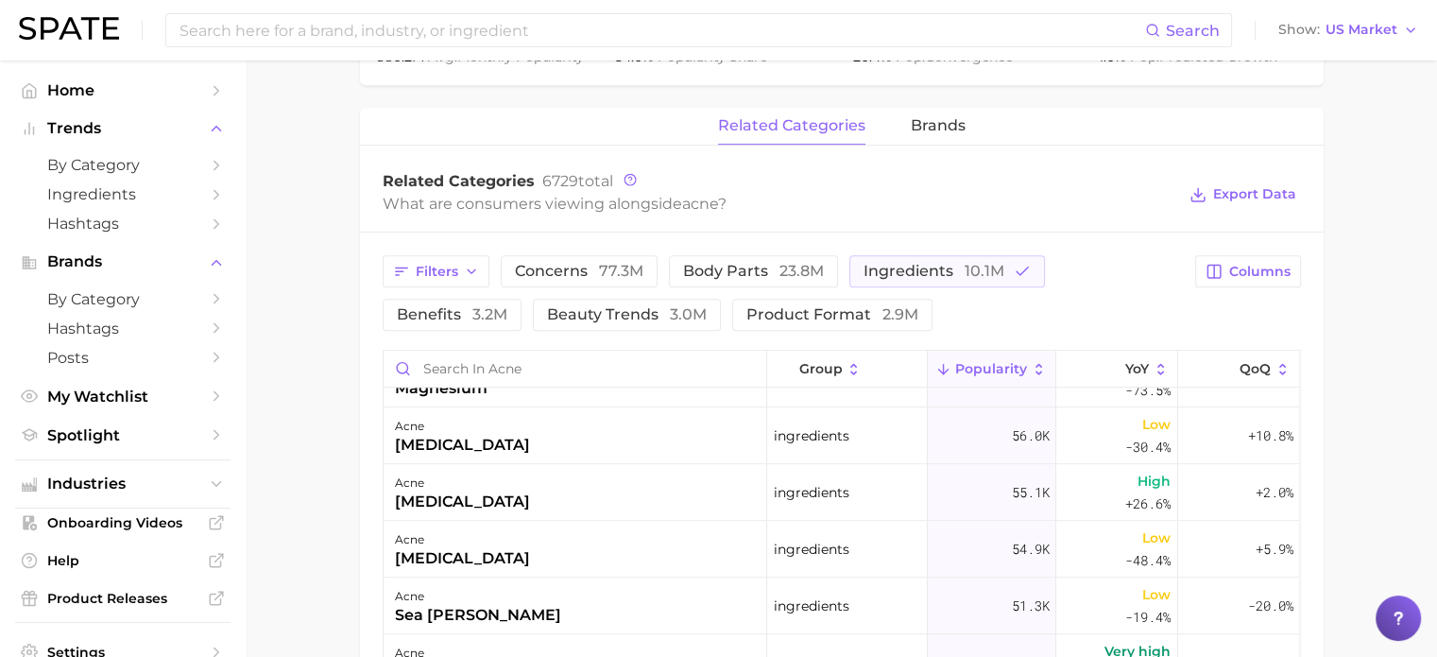
scroll to position [0, 0]
